Goal: Task Accomplishment & Management: Use online tool/utility

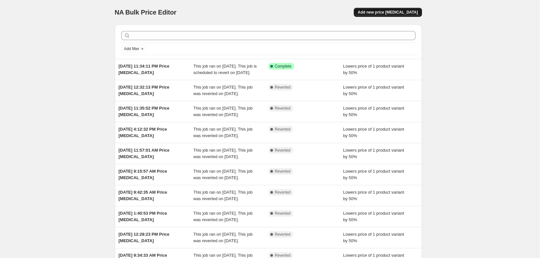
click at [388, 9] on button "Add new price [MEDICAL_DATA]" at bounding box center [387, 12] width 68 height 9
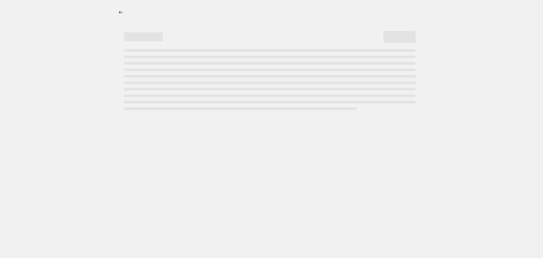
select select "percentage"
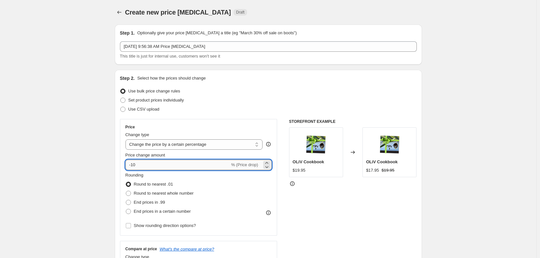
click at [153, 163] on input "-10" at bounding box center [177, 165] width 104 height 10
type input "-1"
type input "-50"
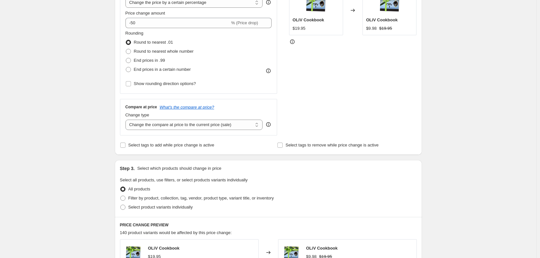
scroll to position [144, 0]
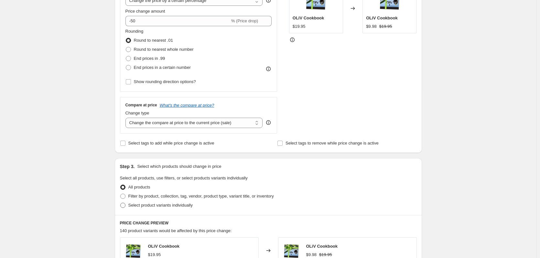
click at [151, 206] on span "Select product variants individually" at bounding box center [160, 205] width 64 height 5
click at [121, 203] on input "Select product variants individually" at bounding box center [120, 203] width 0 height 0
radio input "true"
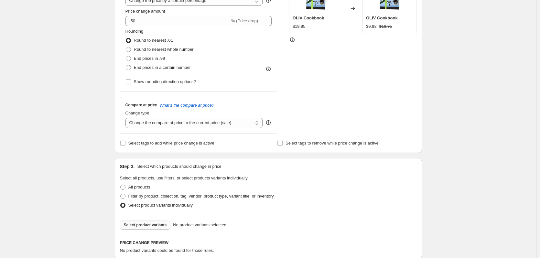
drag, startPoint x: 151, startPoint y: 224, endPoint x: 154, endPoint y: 223, distance: 3.9
click at [154, 223] on span "Select product variants" at bounding box center [145, 224] width 43 height 5
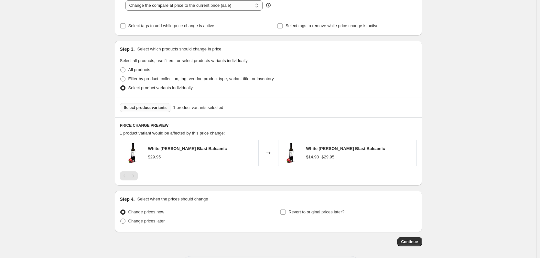
scroll to position [267, 0]
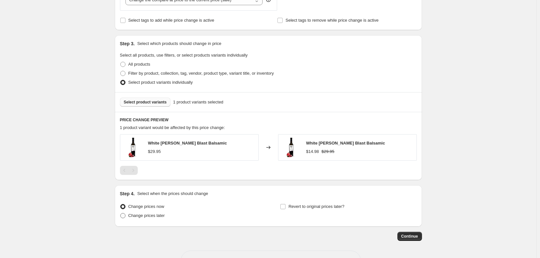
click at [146, 212] on span "Change prices later" at bounding box center [146, 215] width 37 height 6
click at [121, 213] on input "Change prices later" at bounding box center [120, 213] width 0 height 0
radio input "true"
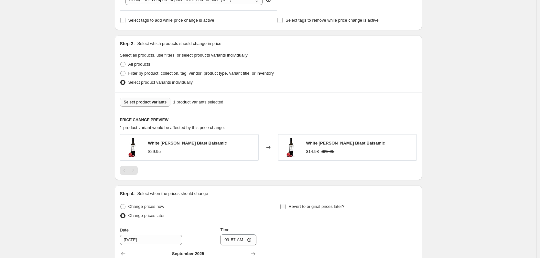
click at [297, 208] on span "Revert to original prices later?" at bounding box center [316, 206] width 56 height 5
click at [285, 208] on input "Revert to original prices later?" at bounding box center [282, 206] width 5 height 5
checkbox input "true"
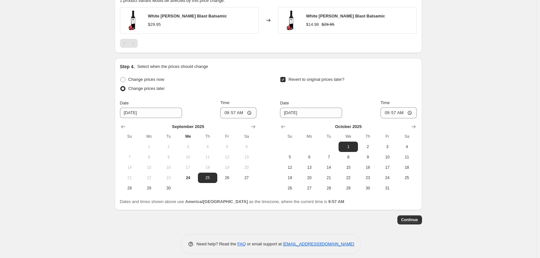
scroll to position [400, 0]
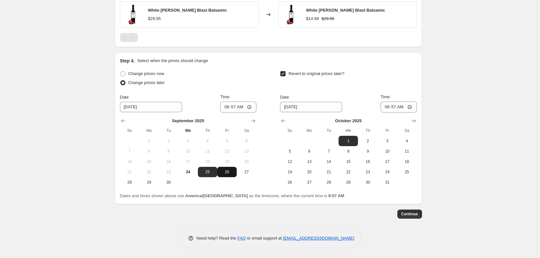
click at [230, 176] on button "26" at bounding box center [226, 172] width 19 height 10
type input "[DATE]"
click at [226, 110] on input "09:57" at bounding box center [238, 106] width 36 height 11
type input "00:00"
click at [366, 151] on span "9" at bounding box center [367, 151] width 14 height 5
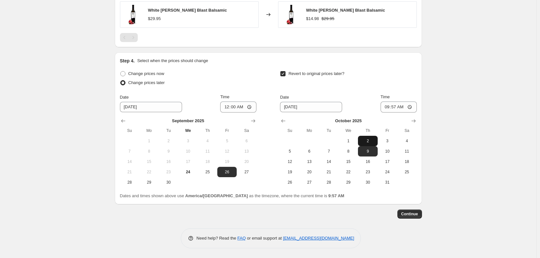
click at [369, 138] on button "2" at bounding box center [367, 141] width 19 height 10
type input "[DATE]"
click at [385, 106] on input "09:57" at bounding box center [398, 106] width 36 height 11
type input "23:59"
click at [411, 209] on button "Continue" at bounding box center [409, 213] width 25 height 9
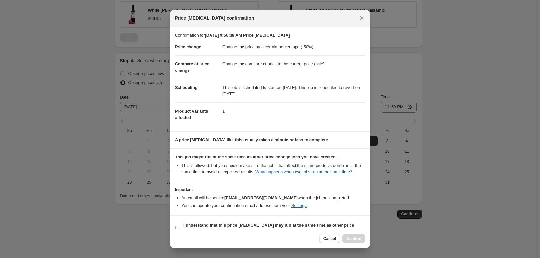
click at [209, 226] on b "I understand that this price [MEDICAL_DATA] may run at the same time as other p…" at bounding box center [268, 228] width 171 height 11
click at [180, 226] on input "I understand that this price [MEDICAL_DATA] may run at the same time as other p…" at bounding box center [177, 228] width 5 height 5
checkbox input "true"
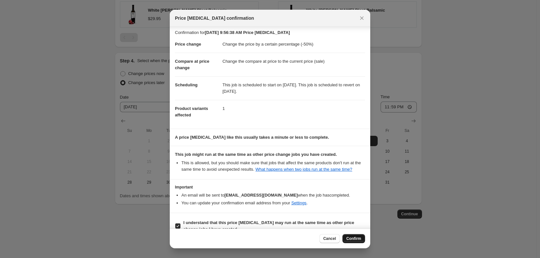
click at [359, 240] on span "Confirm" at bounding box center [353, 238] width 15 height 5
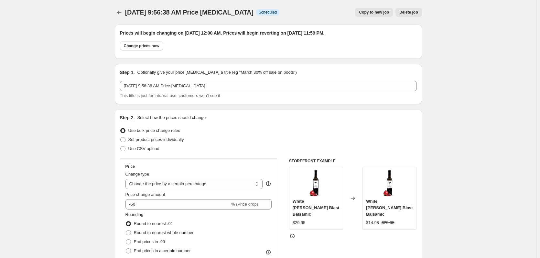
scroll to position [400, 0]
